Goal: Task Accomplishment & Management: Manage account settings

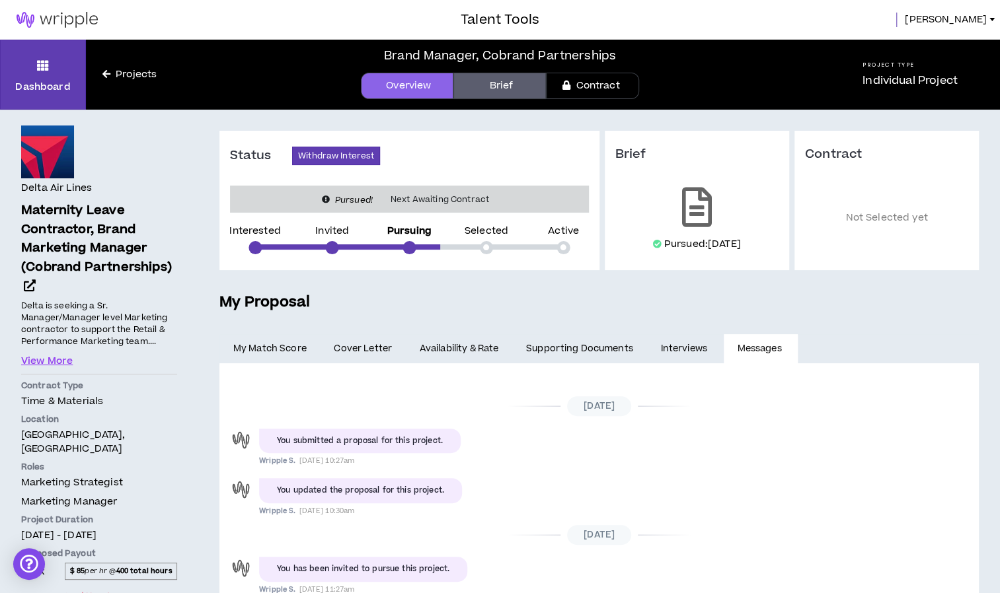
scroll to position [40, 0]
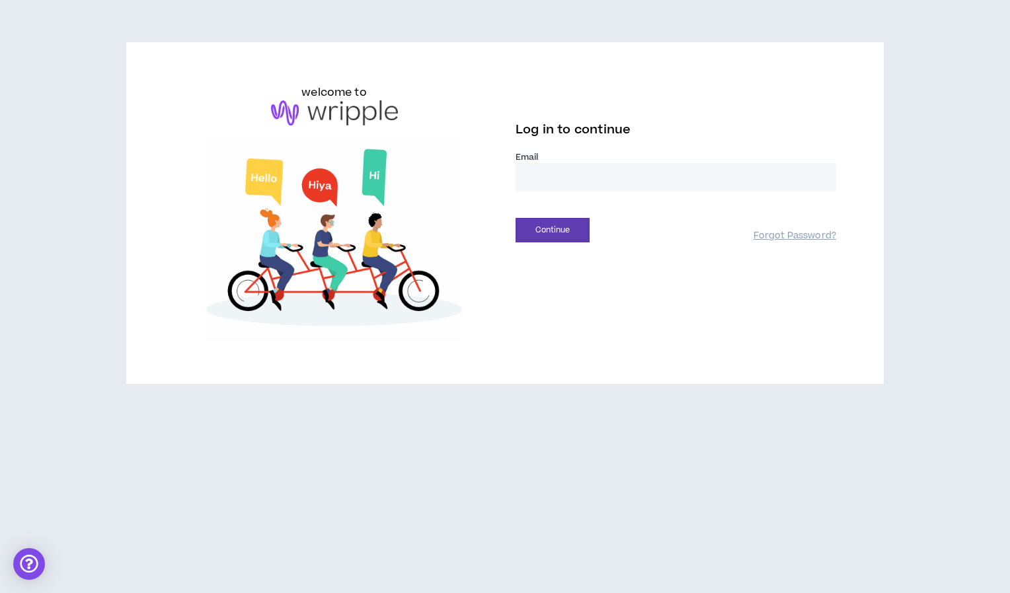
click at [582, 184] on input "email" at bounding box center [675, 177] width 320 height 28
type input "**********"
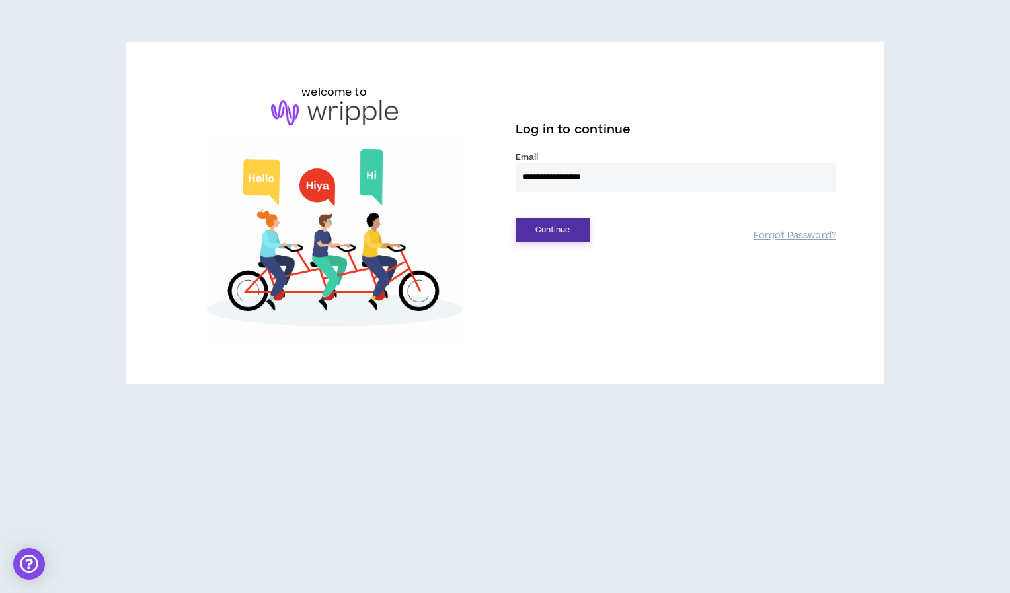
click at [548, 221] on button "Continue" at bounding box center [552, 230] width 74 height 24
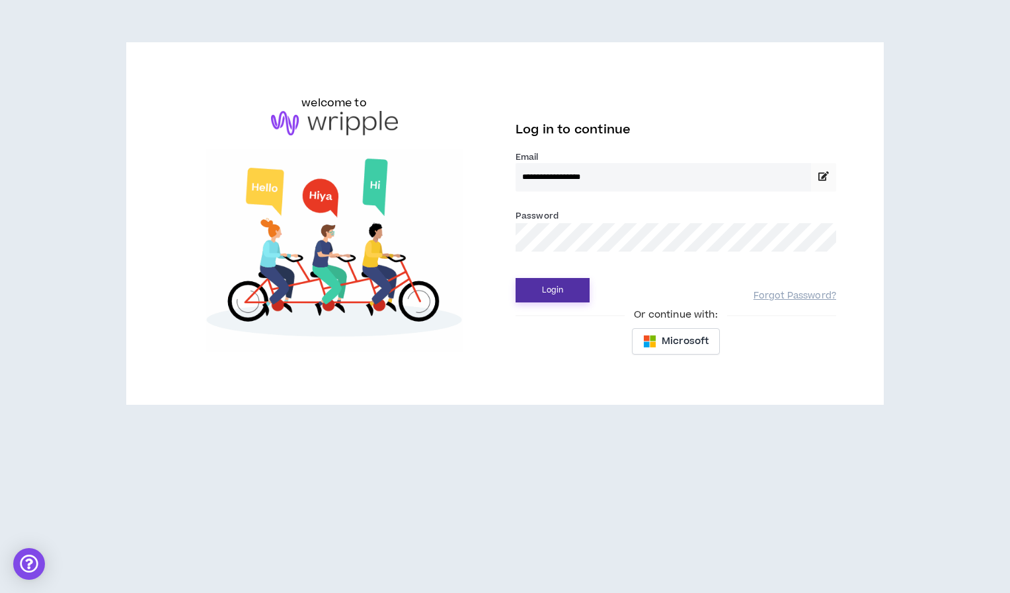
click at [552, 288] on button "Login" at bounding box center [552, 290] width 74 height 24
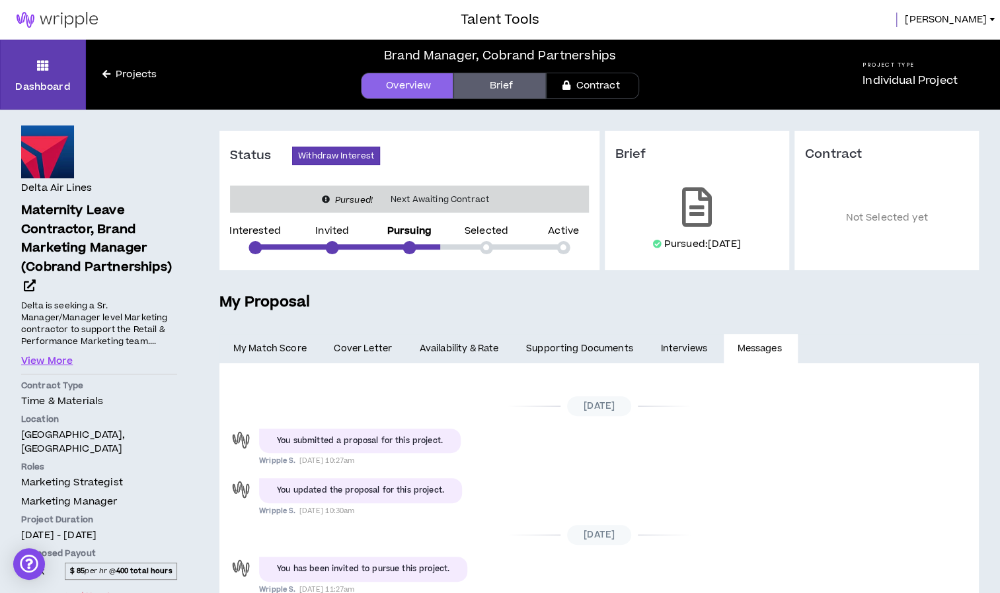
scroll to position [40, 0]
